Goal: Task Accomplishment & Management: Complete application form

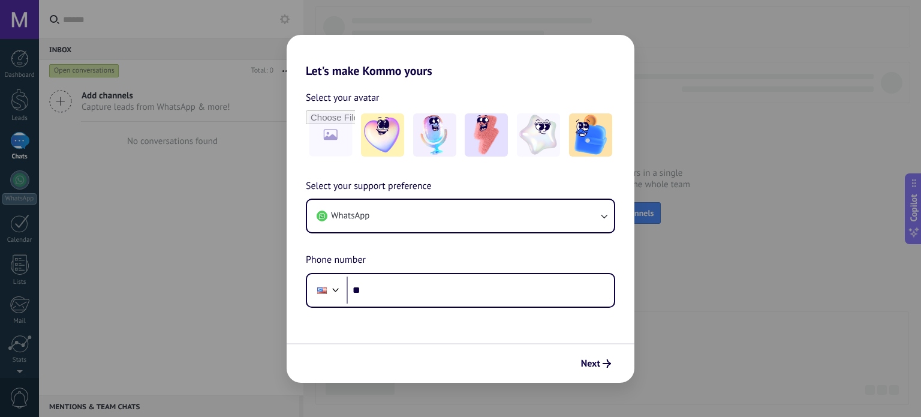
click at [684, 57] on div "Let's make Kommo yours Select your avatar Select your support preference WhatsA…" at bounding box center [460, 208] width 921 height 417
drag, startPoint x: 605, startPoint y: 167, endPoint x: 663, endPoint y: 161, distance: 58.5
click at [663, 161] on div "Let's make Kommo yours Select your avatar Select your support preference WhatsA…" at bounding box center [460, 208] width 921 height 417
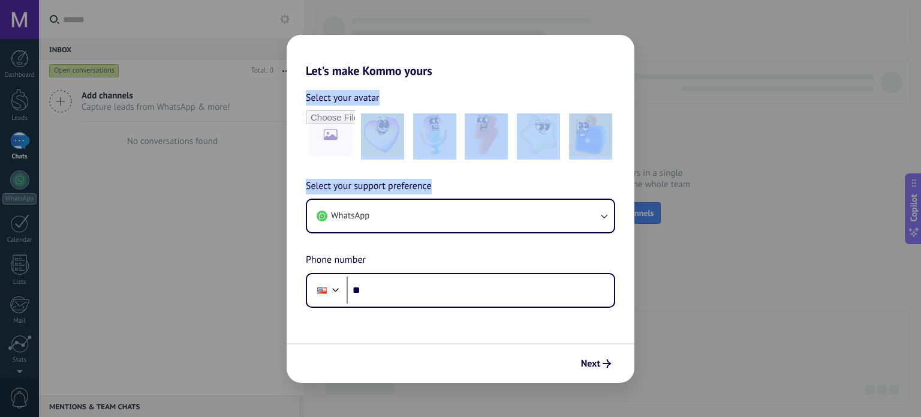
click at [705, 163] on div "Let's make Kommo yours Select your avatar Select your support preference WhatsA…" at bounding box center [460, 208] width 921 height 417
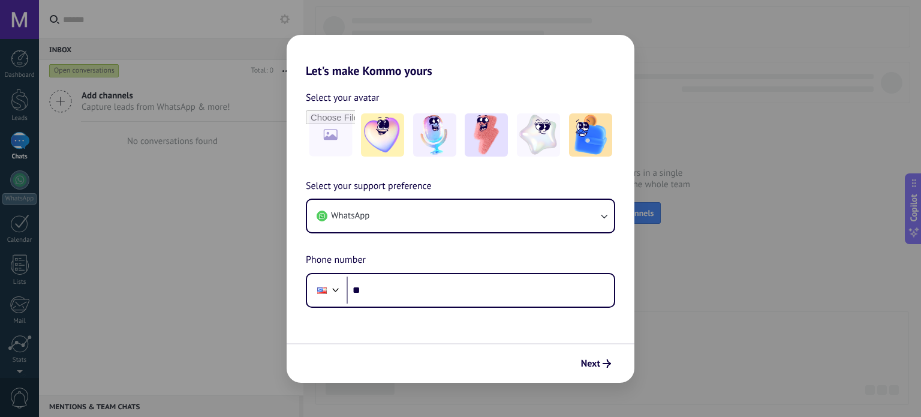
click at [705, 163] on div "Let's make Kommo yours Select your avatar Select your support preference WhatsA…" at bounding box center [460, 208] width 921 height 417
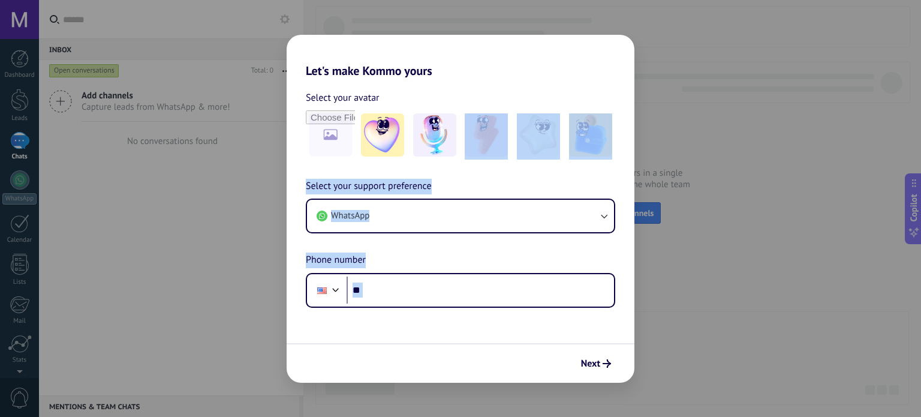
drag, startPoint x: 638, startPoint y: 301, endPoint x: 604, endPoint y: 348, distance: 57.6
click at [604, 348] on div "Let's make Kommo yours Select your avatar Select your support preference WhatsA…" at bounding box center [460, 208] width 921 height 417
click at [597, 362] on span "Next" at bounding box center [590, 363] width 19 height 8
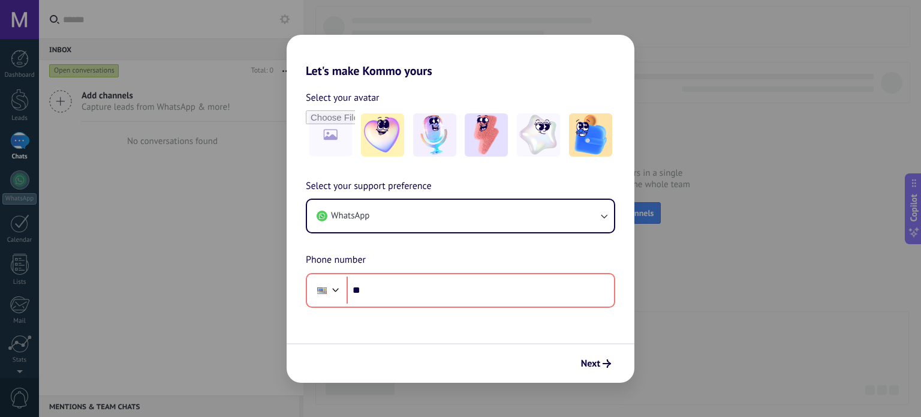
click at [672, 258] on div "Let's make Kommo yours Select your avatar Select your support preference WhatsA…" at bounding box center [460, 208] width 921 height 417
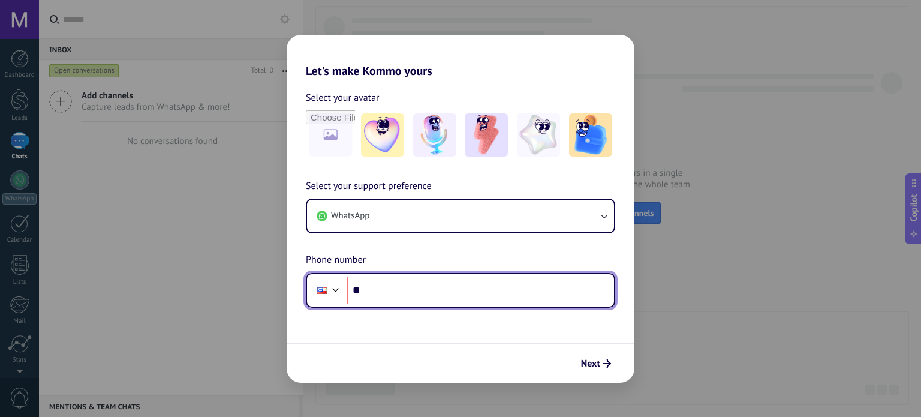
click at [535, 293] on input "**" at bounding box center [480, 290] width 267 height 28
type input "**********"
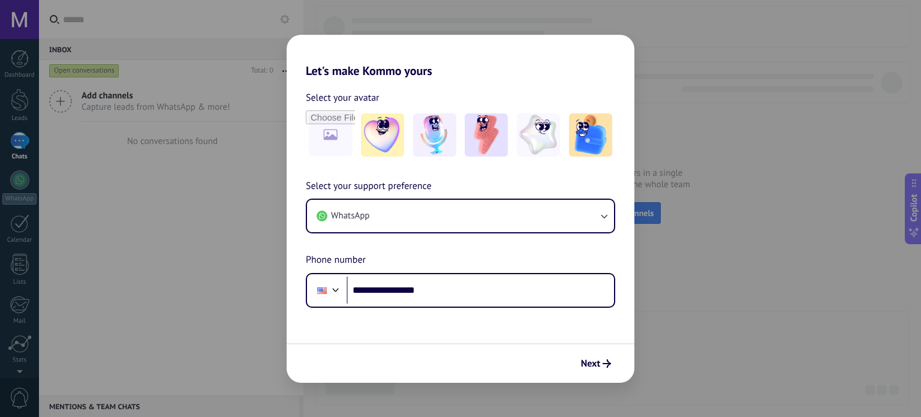
click at [596, 351] on div "Next" at bounding box center [461, 363] width 348 height 40
click at [589, 364] on span "Next" at bounding box center [590, 363] width 19 height 8
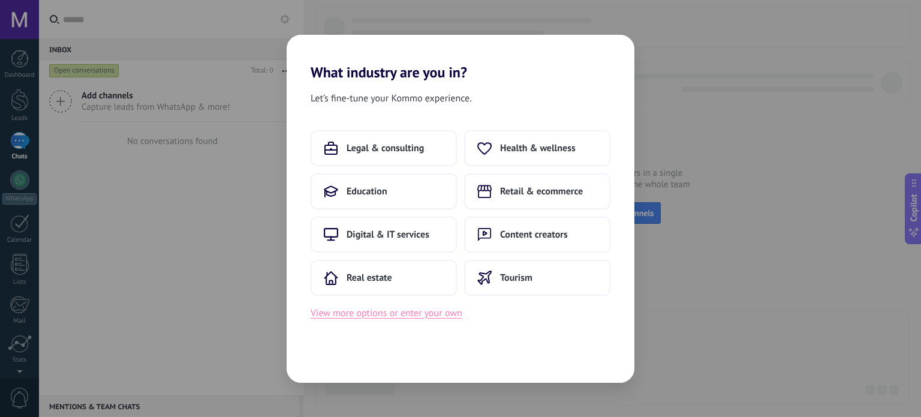
click at [418, 317] on button "View more options or enter your own" at bounding box center [387, 313] width 152 height 16
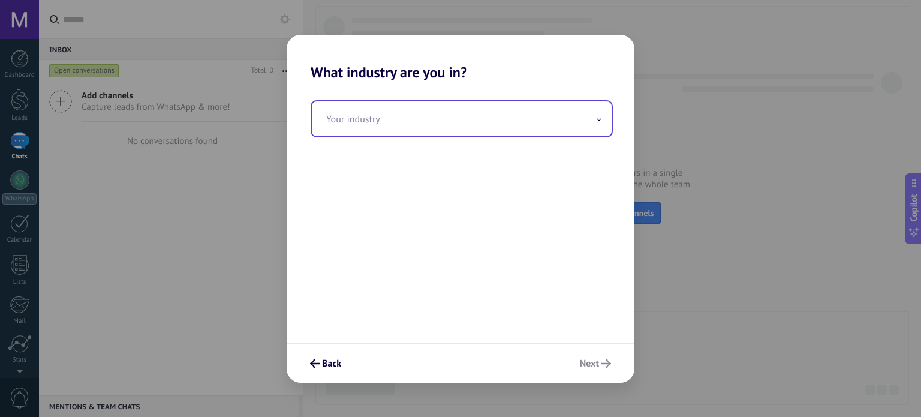
click at [479, 125] on input "text" at bounding box center [462, 118] width 300 height 35
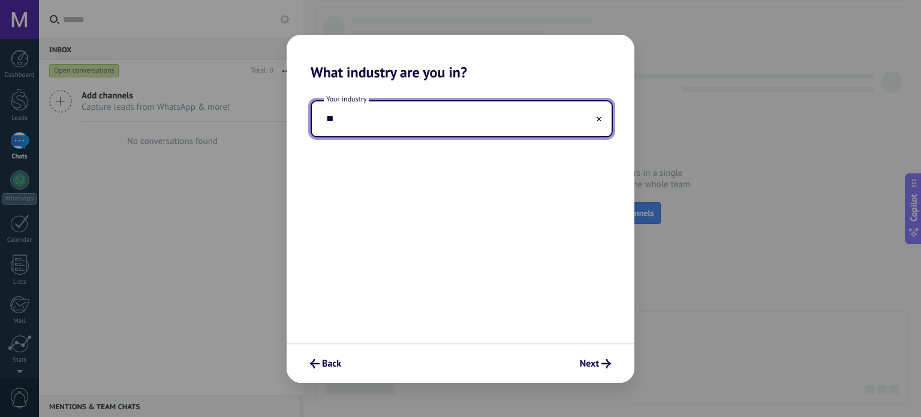
type input "*"
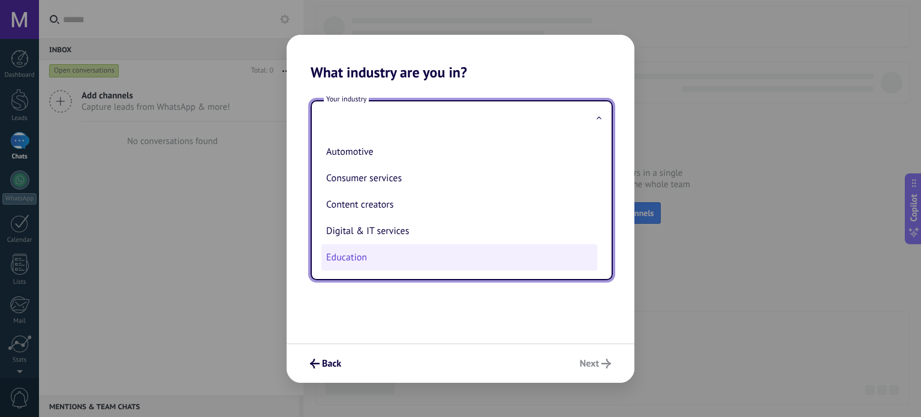
type input "*"
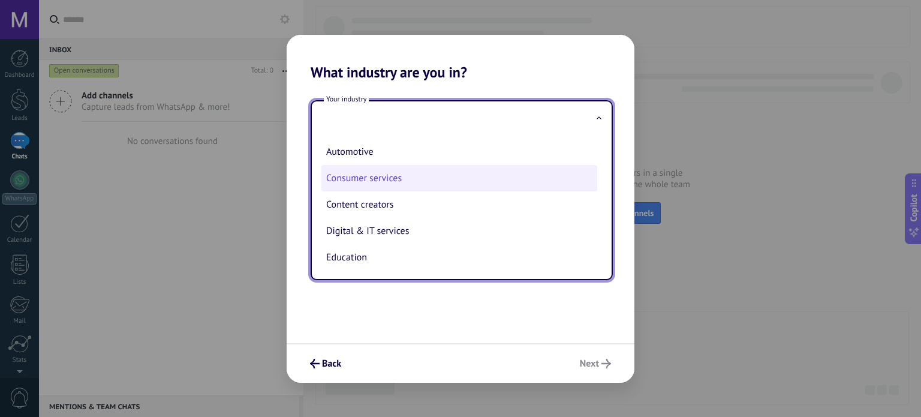
click at [456, 182] on li "Consumer services" at bounding box center [459, 178] width 276 height 26
type input "**********"
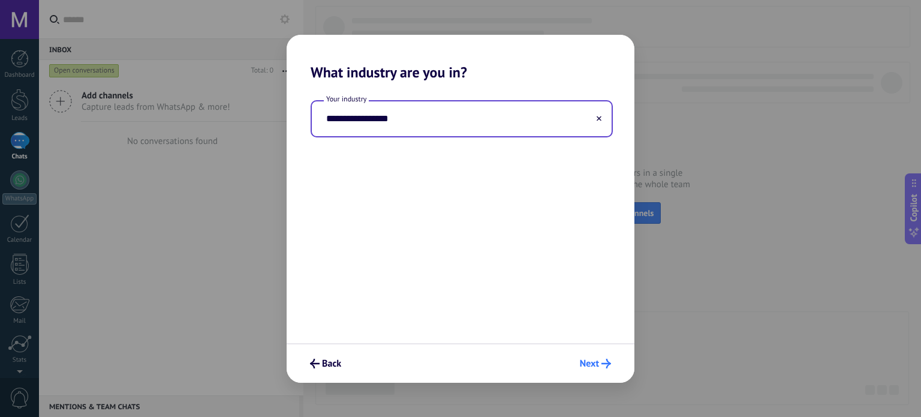
click at [604, 364] on icon "submit" at bounding box center [606, 364] width 10 height 10
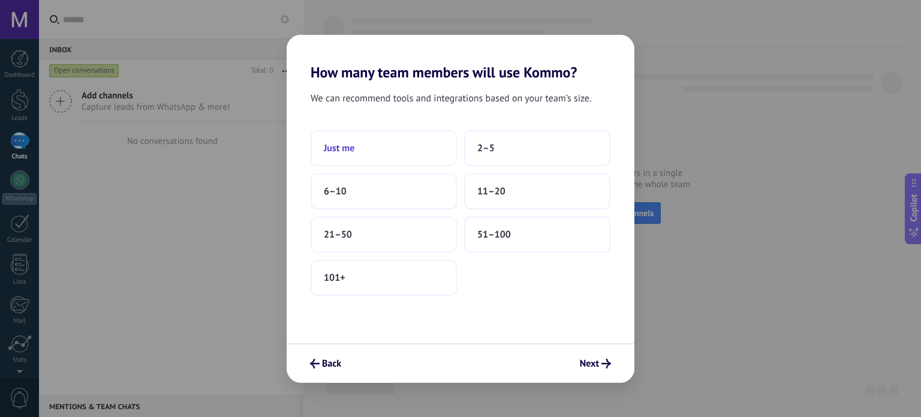
click at [437, 148] on button "Just me" at bounding box center [384, 148] width 146 height 36
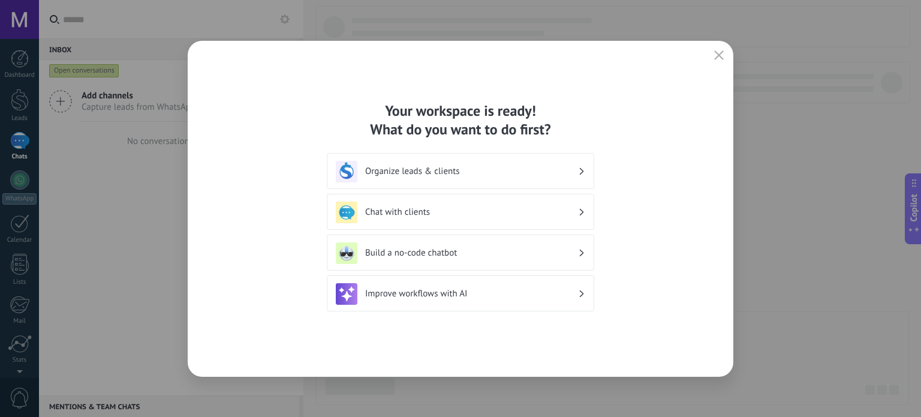
click at [495, 170] on h3 "Organize leads & clients" at bounding box center [471, 171] width 213 height 11
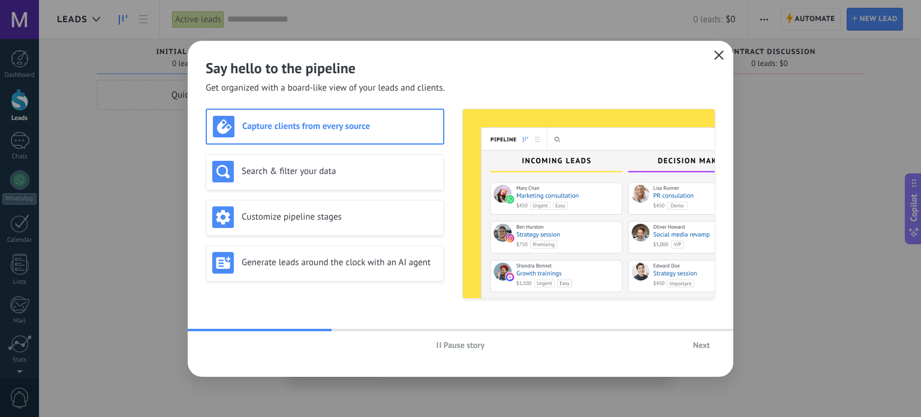
click at [722, 55] on icon "button" at bounding box center [719, 55] width 10 height 10
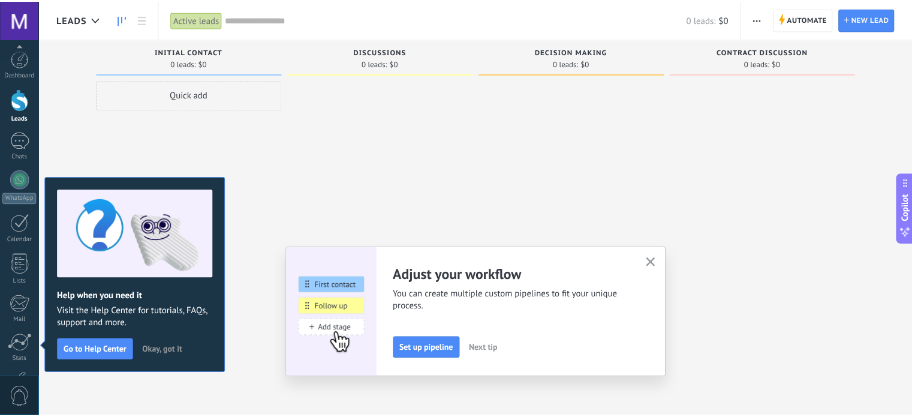
scroll to position [82, 0]
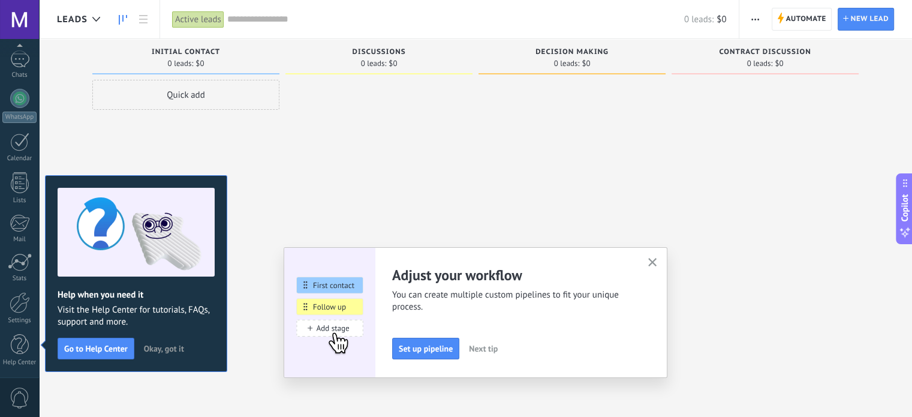
click at [170, 348] on span "Okay, got it" at bounding box center [164, 348] width 40 height 8
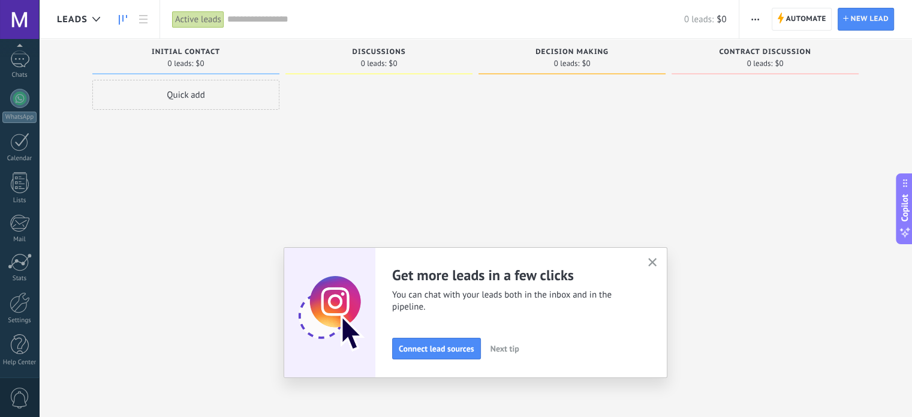
click at [657, 261] on use "button" at bounding box center [652, 262] width 9 height 9
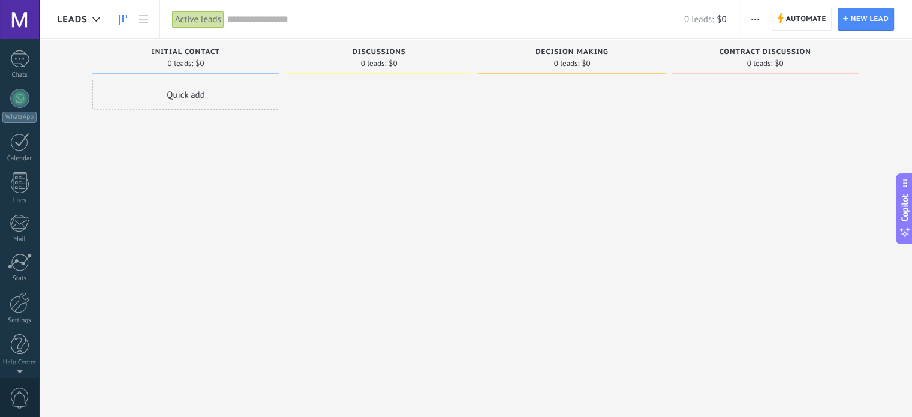
scroll to position [0, 0]
click at [25, 59] on div at bounding box center [20, 59] width 18 height 18
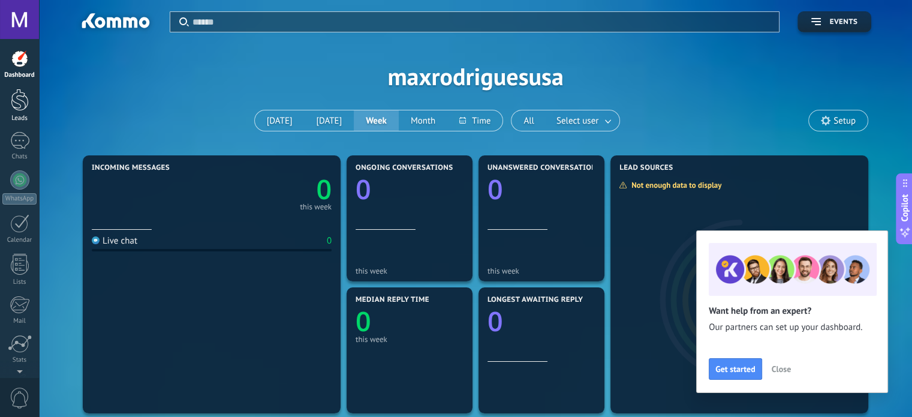
click at [22, 104] on div at bounding box center [20, 100] width 18 height 22
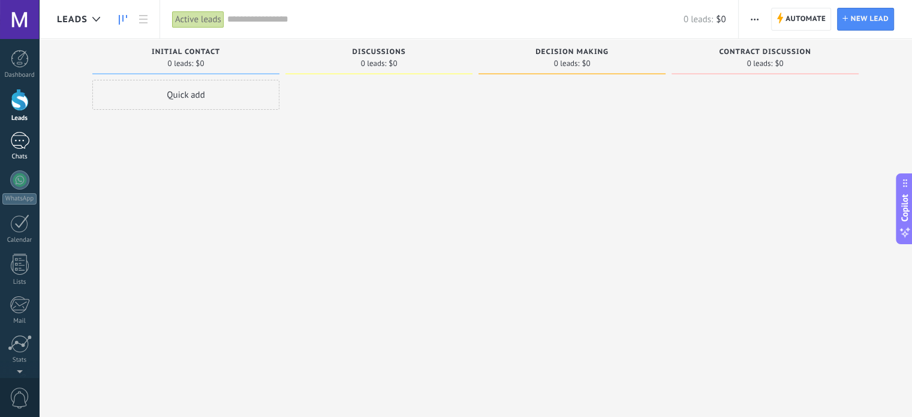
click at [23, 151] on link "Chats" at bounding box center [19, 146] width 39 height 29
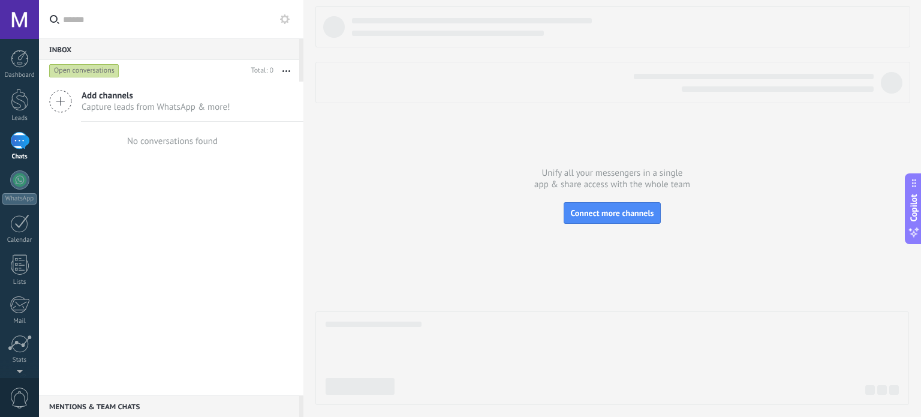
click at [21, 87] on div "Dashboard Leads Chats WhatsApp Customers" at bounding box center [19, 255] width 39 height 410
click at [19, 98] on div at bounding box center [20, 100] width 18 height 22
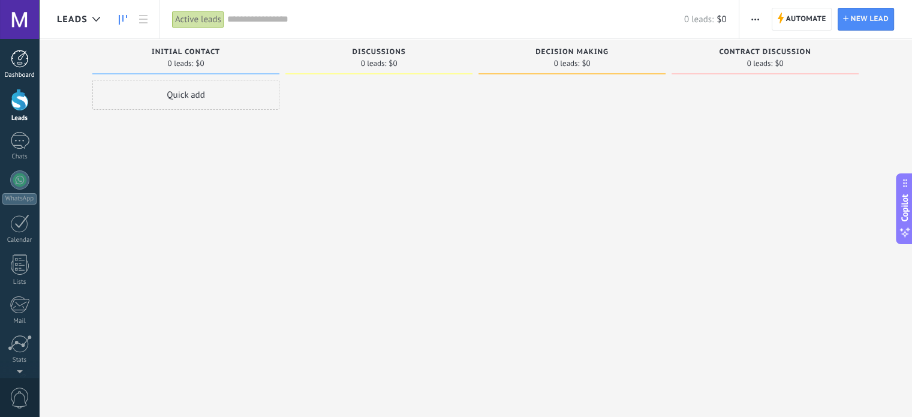
click at [14, 65] on div at bounding box center [20, 59] width 18 height 18
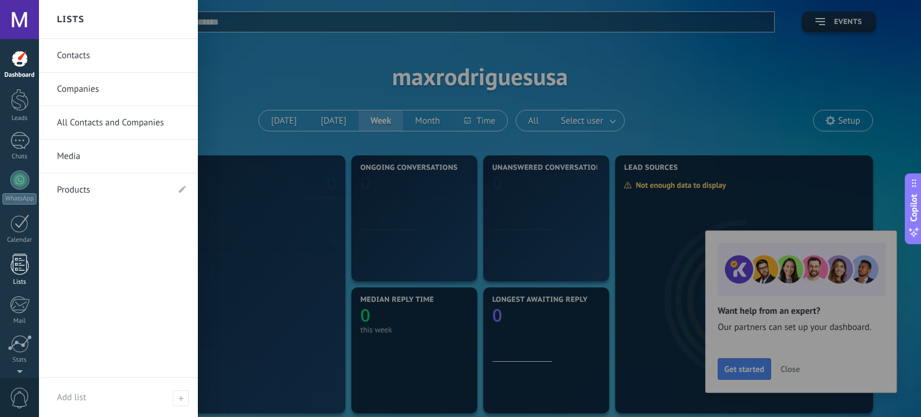
click at [12, 268] on div at bounding box center [20, 264] width 18 height 21
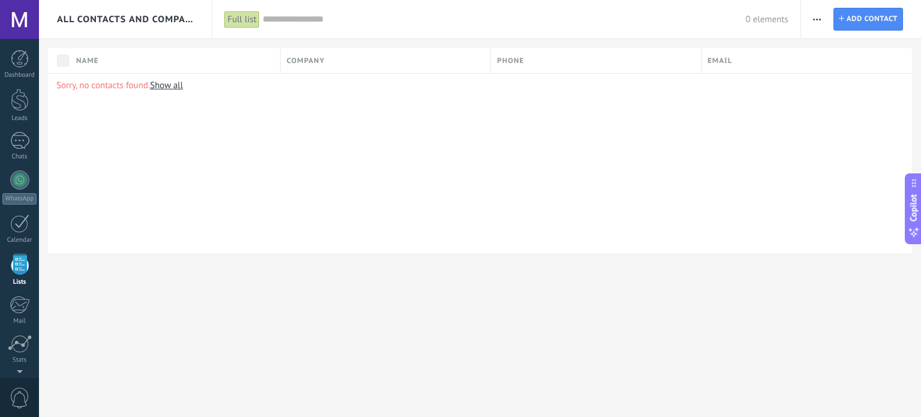
click at [26, 49] on div "Dashboard Leads Chats WhatsApp Customers" at bounding box center [39, 208] width 78 height 339
click at [20, 58] on div at bounding box center [20, 59] width 18 height 18
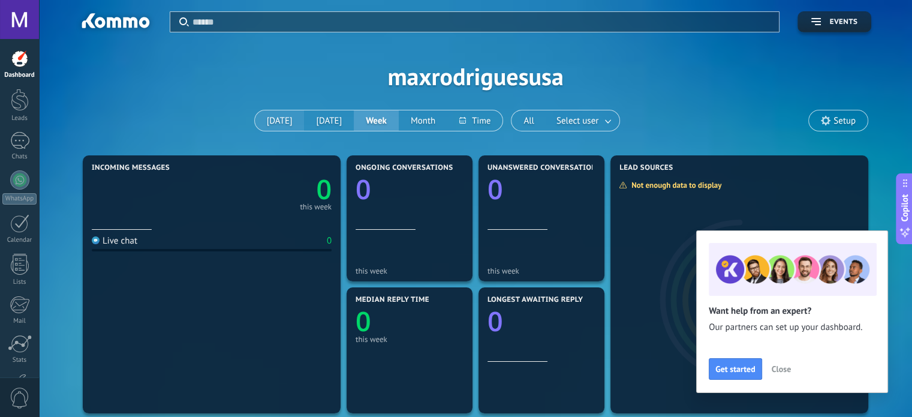
click at [272, 124] on button "[DATE]" at bounding box center [280, 120] width 50 height 20
click at [26, 110] on div at bounding box center [20, 100] width 18 height 22
